Goal: Transaction & Acquisition: Purchase product/service

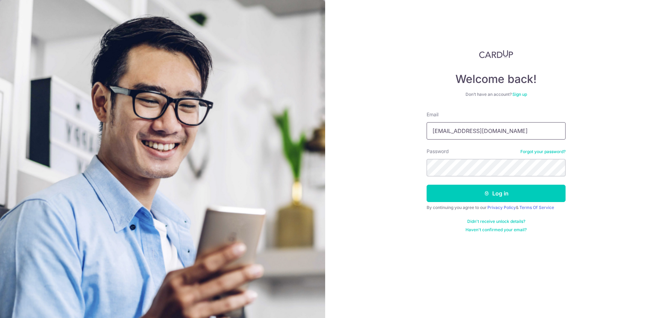
drag, startPoint x: 485, startPoint y: 133, endPoint x: 424, endPoint y: 143, distance: 62.0
click at [424, 143] on div "Welcome back! Don’t have an account? Sign up Email look4star@hotmail.com Passwo…" at bounding box center [496, 159] width 342 height 318
click at [505, 128] on input "look4star@hotmail.com" at bounding box center [495, 130] width 139 height 17
drag, startPoint x: 505, startPoint y: 128, endPoint x: 429, endPoint y: 132, distance: 75.8
click at [429, 132] on input "look4star@hotmail.com" at bounding box center [495, 130] width 139 height 17
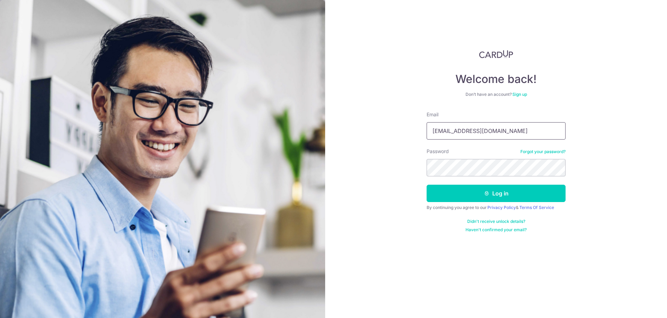
type input "u"
type input "guoliang12@hotmail.com"
click at [426, 185] on button "Log in" at bounding box center [495, 193] width 139 height 17
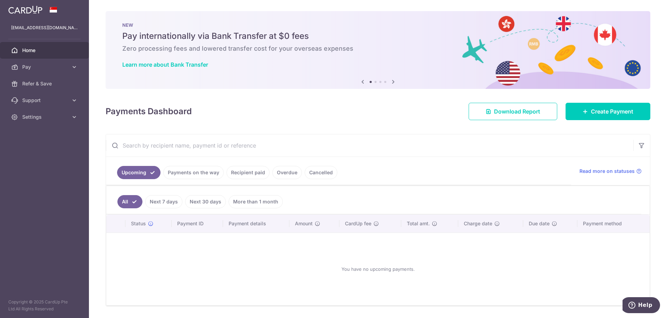
click at [391, 84] on icon at bounding box center [393, 81] width 8 height 9
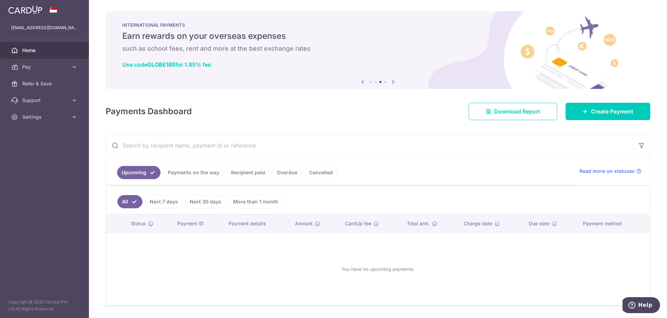
click at [389, 82] on icon at bounding box center [393, 81] width 8 height 9
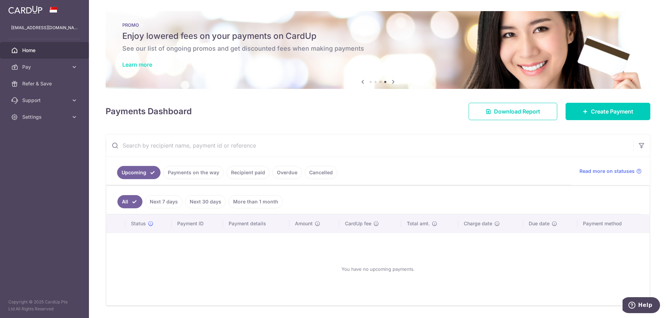
click at [134, 65] on link "Learn more" at bounding box center [137, 64] width 30 height 7
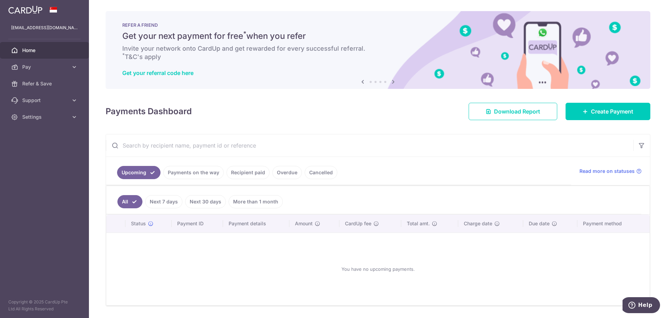
scroll to position [21, 0]
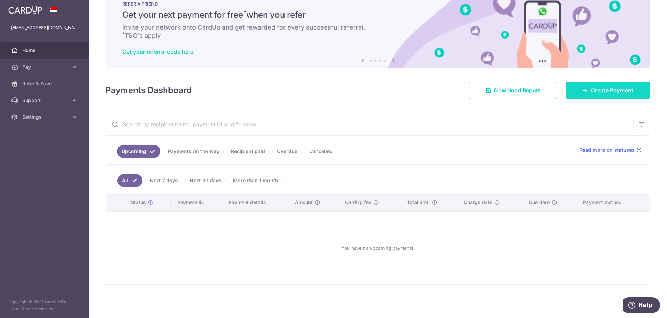
click at [587, 95] on link "Create Payment" at bounding box center [607, 90] width 85 height 17
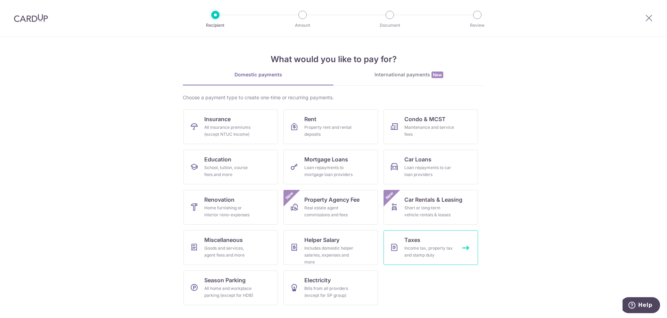
click at [418, 236] on span "Taxes" at bounding box center [412, 240] width 16 height 8
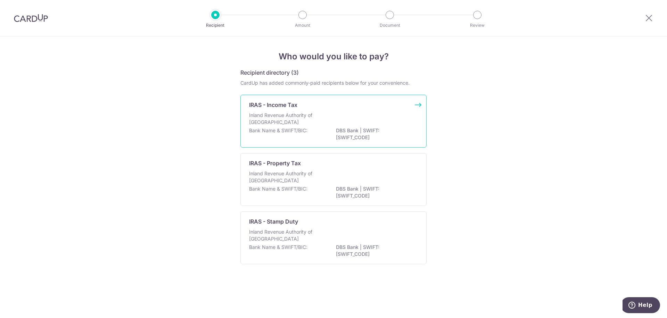
click at [312, 125] on p "Inland Revenue Authority of Singapore" at bounding box center [286, 119] width 74 height 14
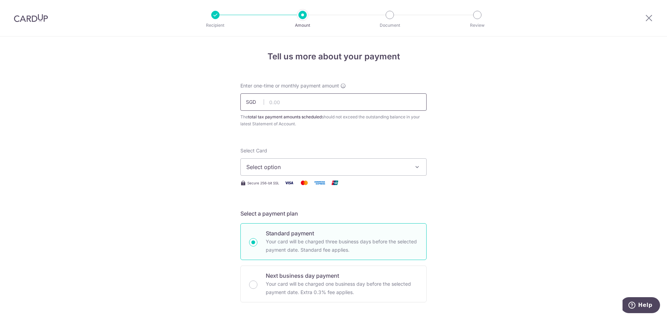
click at [284, 100] on input "text" at bounding box center [333, 101] width 186 height 17
type input "663.75"
click at [282, 166] on span "Select option" at bounding box center [327, 167] width 162 height 8
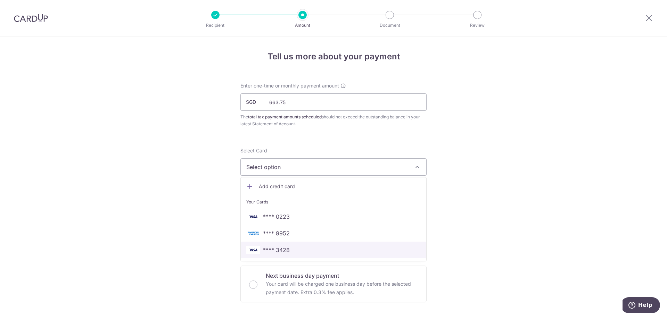
click at [276, 250] on span "**** 3428" at bounding box center [276, 250] width 27 height 8
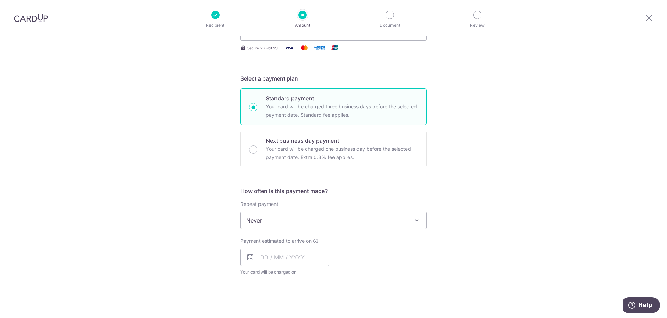
scroll to position [140, 0]
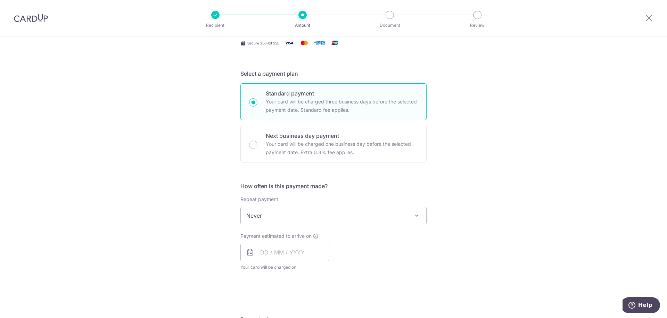
click at [280, 214] on span "Never" at bounding box center [333, 215] width 185 height 17
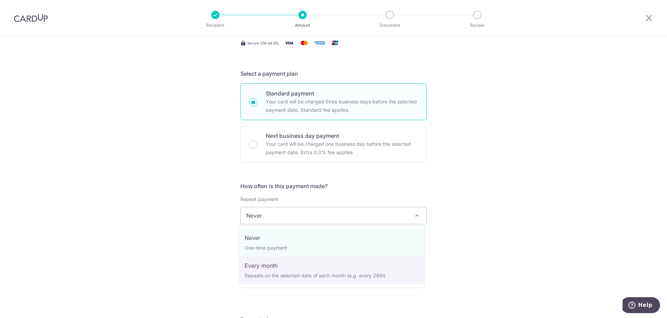
select select "3"
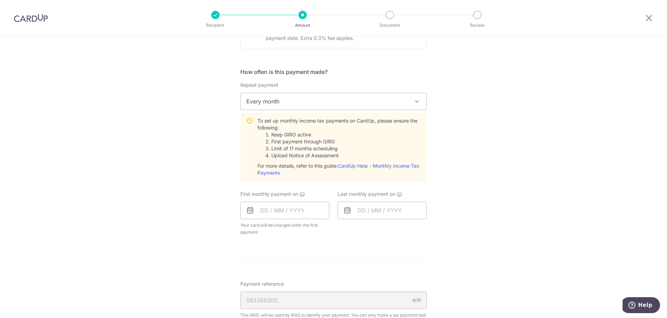
scroll to position [254, 0]
click at [294, 212] on input "text" at bounding box center [284, 210] width 89 height 17
click at [424, 248] on form "Enter one-time or monthly payment amount SGD 663.75 663.75 The total tax paymen…" at bounding box center [333, 150] width 186 height 645
click at [305, 208] on input "text" at bounding box center [284, 210] width 89 height 17
click at [337, 230] on link "Next" at bounding box center [338, 229] width 8 height 8
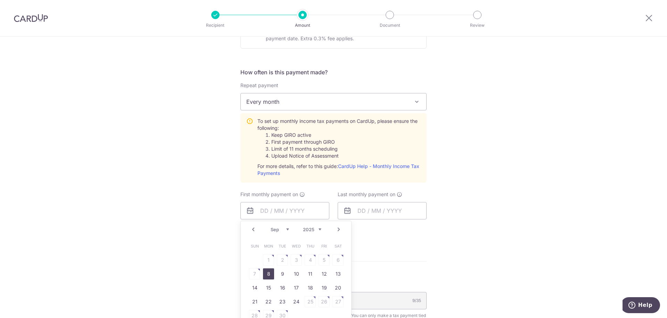
click at [268, 276] on link "8" at bounding box center [268, 273] width 11 height 11
type input "[DATE]"
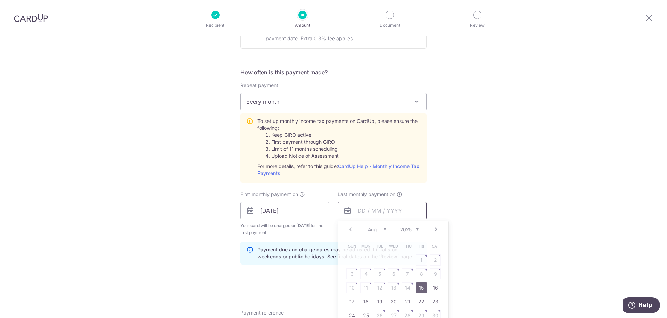
click at [365, 215] on input "text" at bounding box center [382, 210] width 89 height 17
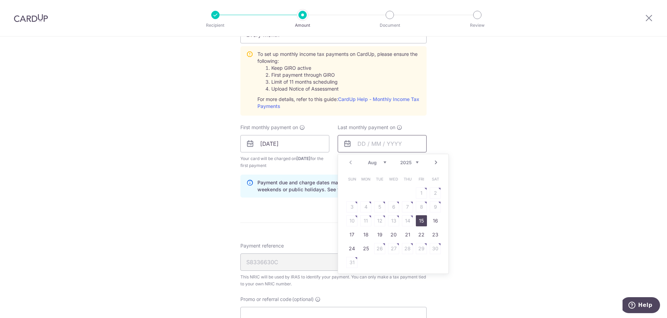
scroll to position [317, 0]
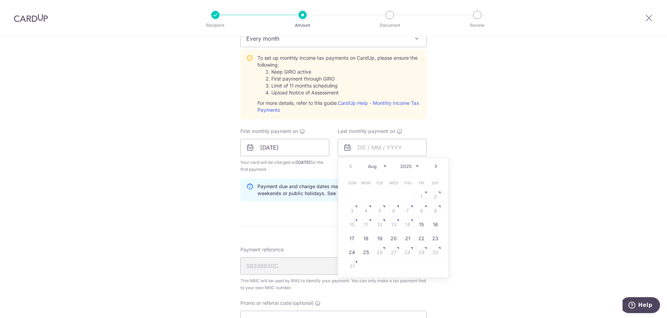
click at [434, 168] on link "Next" at bounding box center [436, 166] width 8 height 8
click at [361, 213] on link "8" at bounding box center [365, 210] width 11 height 11
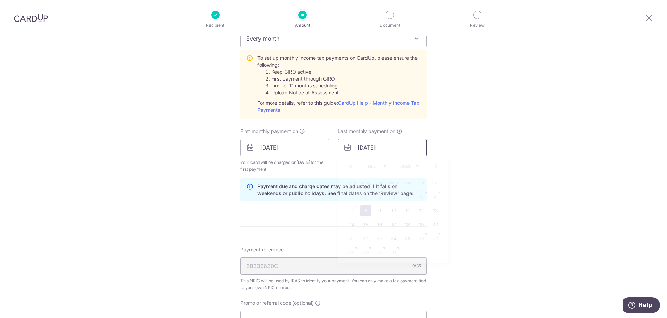
click at [373, 149] on input "[DATE]" at bounding box center [382, 147] width 89 height 17
click at [433, 165] on link "Next" at bounding box center [436, 166] width 8 height 8
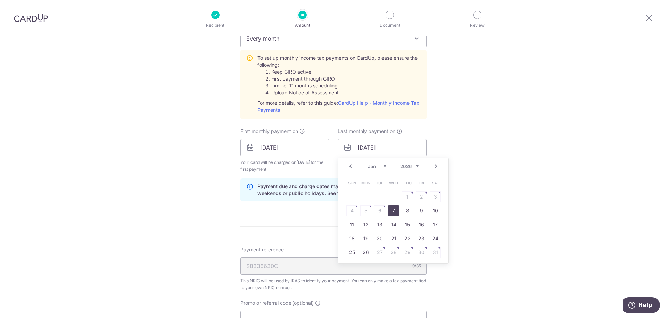
click at [390, 210] on link "7" at bounding box center [393, 210] width 11 height 11
type input "[DATE]"
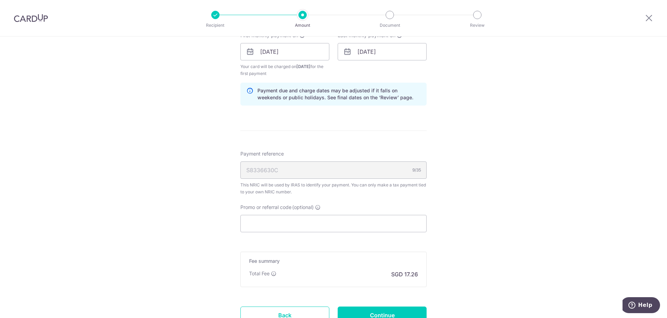
scroll to position [471, 0]
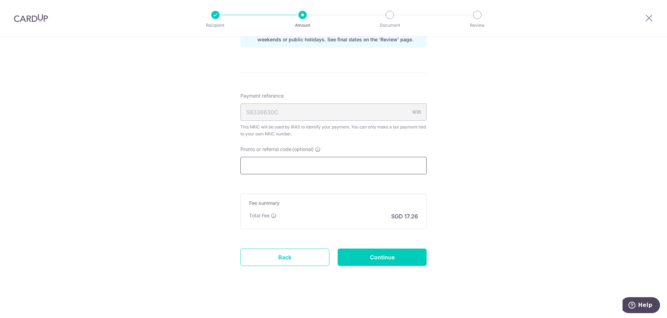
click at [315, 161] on input "Promo or referral code (optional)" at bounding box center [333, 165] width 186 height 17
paste input "3HOME25R"
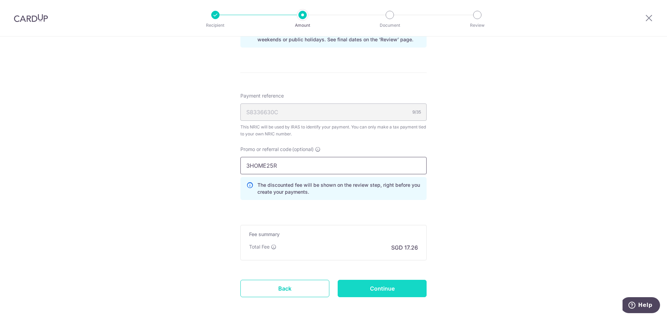
type input "3HOME25R"
click at [367, 288] on input "Continue" at bounding box center [382, 288] width 89 height 17
type input "Create Schedule"
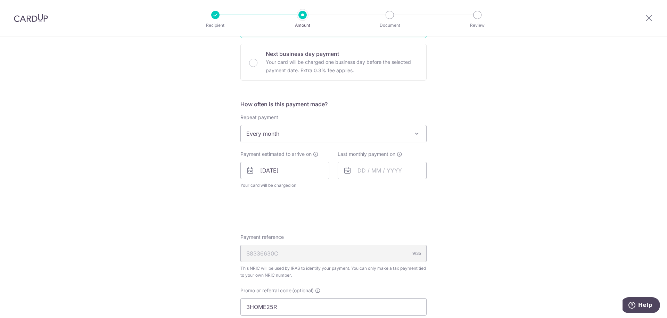
scroll to position [404, 0]
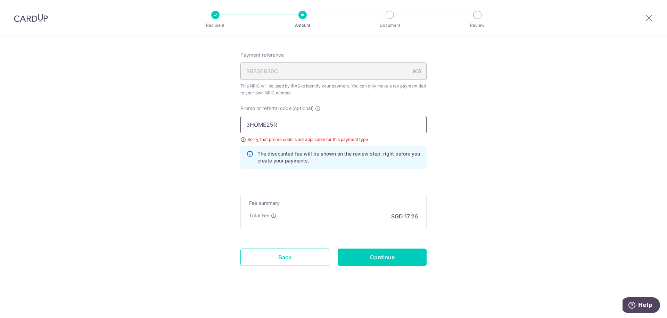
drag, startPoint x: 284, startPoint y: 126, endPoint x: 244, endPoint y: 124, distance: 39.6
paste input "EC185"
type input "REC185"
click at [359, 254] on input "Continue" at bounding box center [382, 257] width 89 height 17
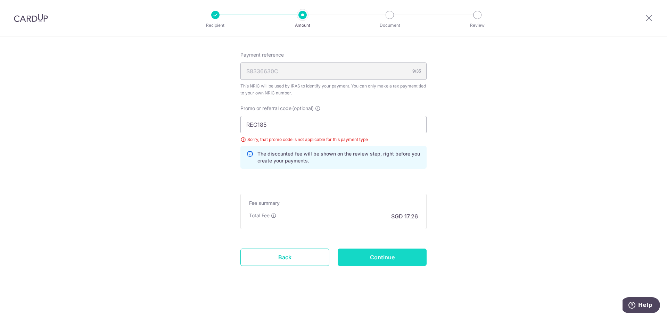
type input "Update Schedule"
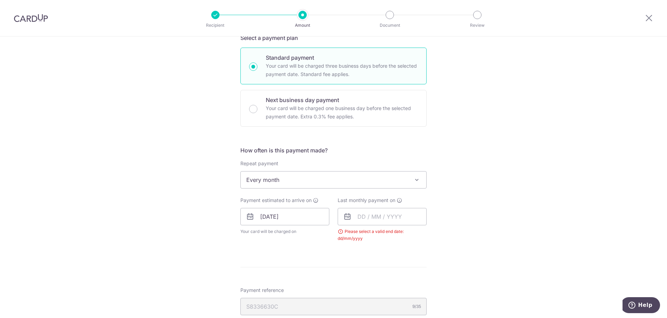
scroll to position [180, 0]
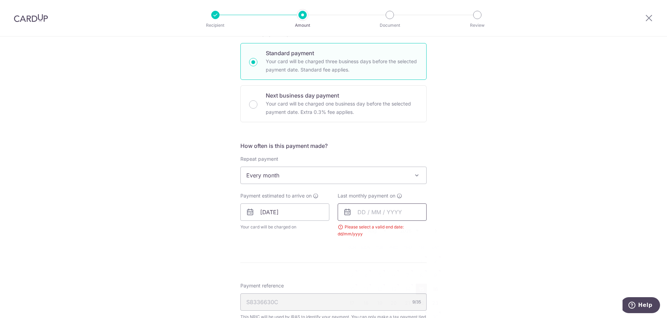
click at [363, 213] on input "text" at bounding box center [382, 211] width 89 height 17
click at [432, 230] on link "Next" at bounding box center [436, 231] width 8 height 8
click at [432, 229] on link "Next" at bounding box center [436, 231] width 8 height 8
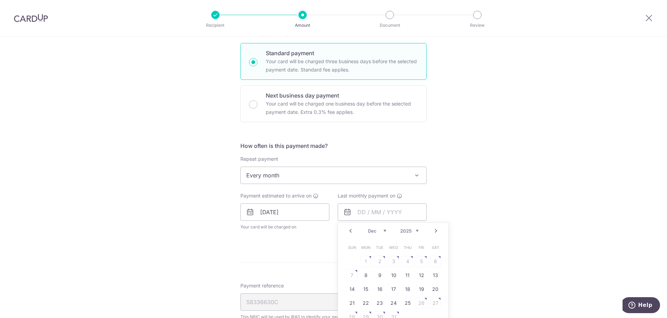
click at [432, 230] on link "Next" at bounding box center [436, 231] width 8 height 8
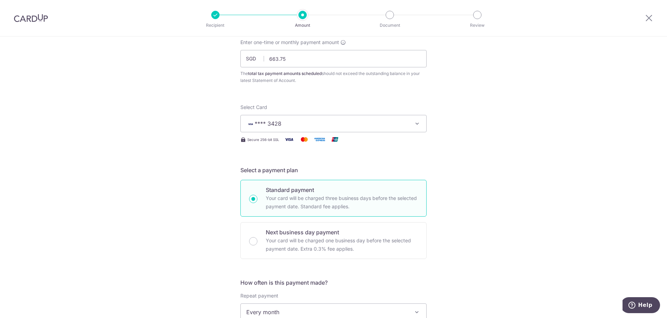
scroll to position [241, 0]
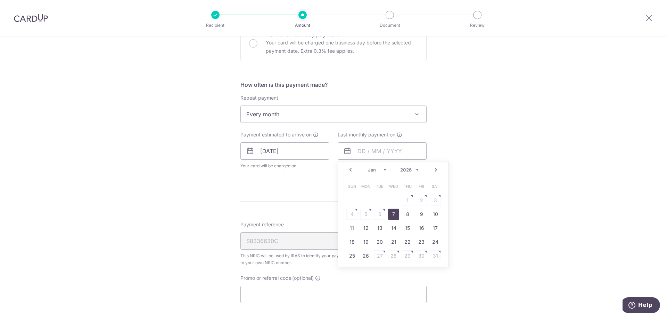
click at [392, 213] on link "7" at bounding box center [393, 214] width 11 height 11
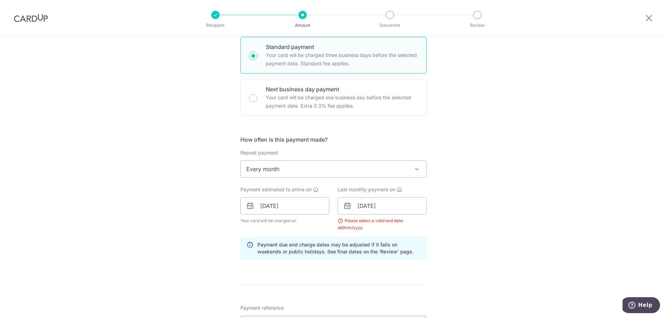
scroll to position [191, 0]
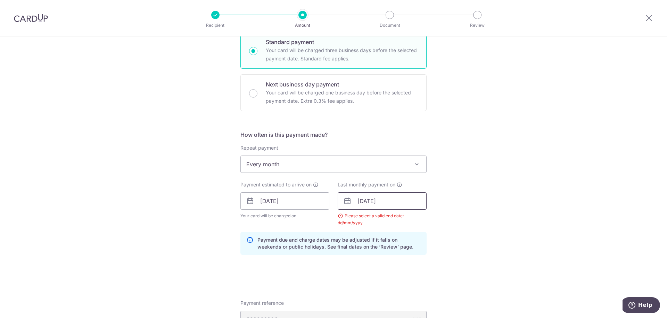
click at [368, 200] on input "[DATE]" at bounding box center [382, 200] width 89 height 17
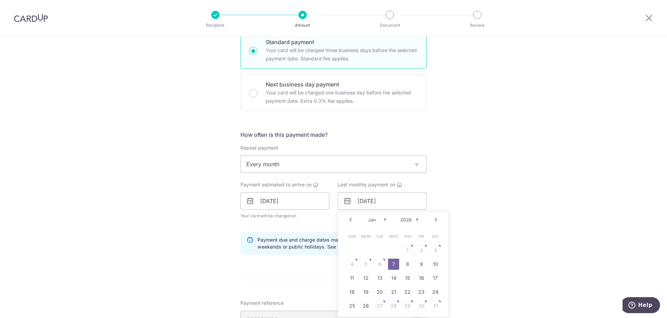
click at [347, 220] on link "Prev" at bounding box center [350, 220] width 8 height 8
click at [362, 266] on link "8" at bounding box center [365, 264] width 11 height 11
type input "[DATE]"
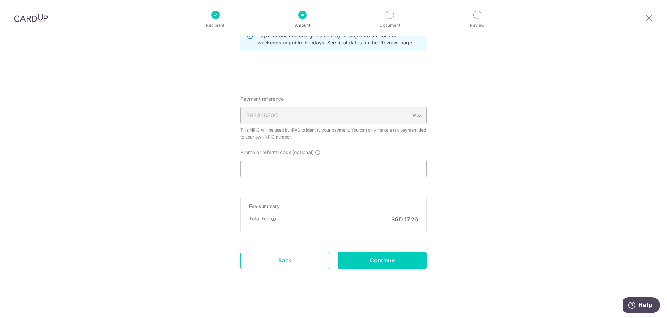
scroll to position [399, 0]
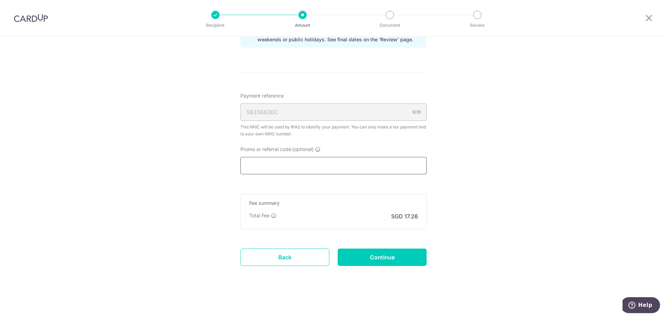
click at [348, 159] on input "Promo or referral code (optional)" at bounding box center [333, 165] width 186 height 17
paste input "EC185"
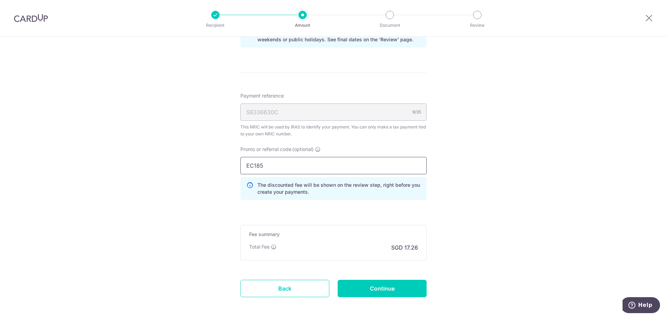
click at [245, 167] on input "EC185" at bounding box center [333, 165] width 186 height 17
type input "REC185"
click at [363, 286] on input "Continue" at bounding box center [382, 288] width 89 height 17
type input "Update Schedule"
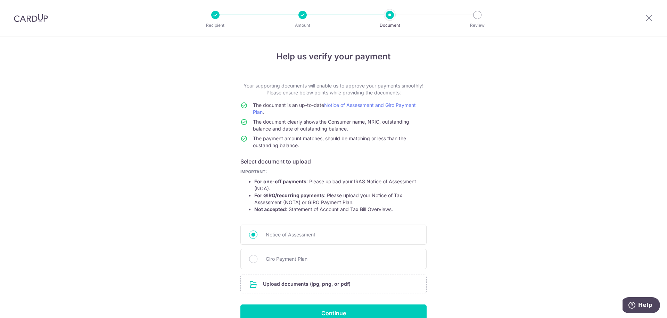
scroll to position [36, 0]
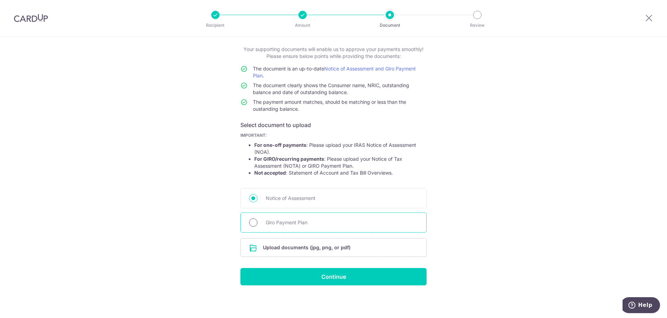
click at [255, 223] on input "Giro Payment Plan" at bounding box center [253, 222] width 8 height 8
radio input "true"
click at [291, 251] on input "file" at bounding box center [333, 248] width 185 height 18
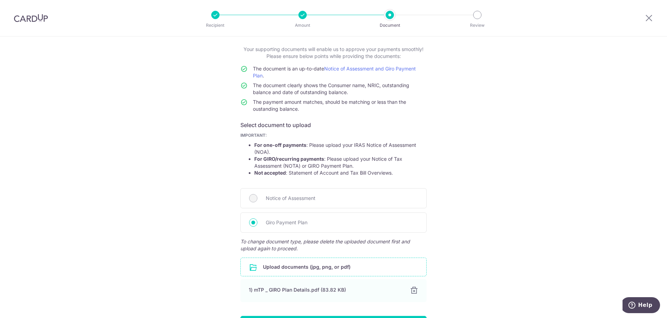
scroll to position [84, 0]
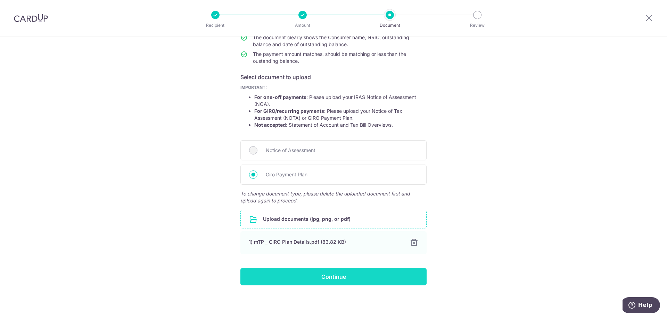
click at [321, 283] on input "Continue" at bounding box center [333, 276] width 186 height 17
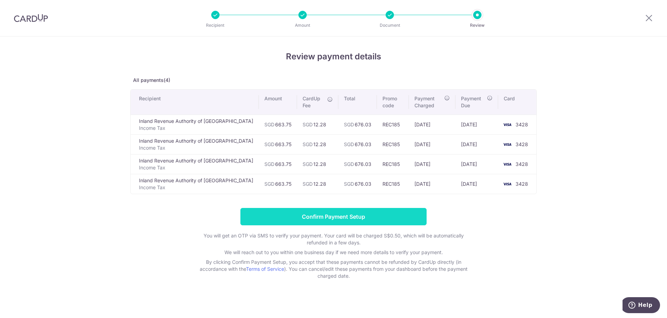
click at [316, 216] on input "Confirm Payment Setup" at bounding box center [333, 216] width 186 height 17
